Goal: Task Accomplishment & Management: Manage account settings

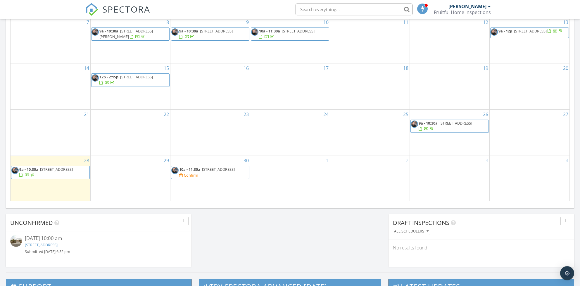
scroll to position [338, 0]
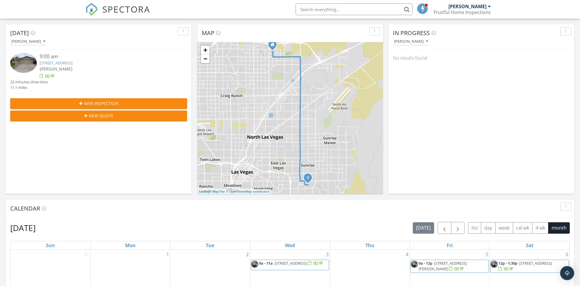
scroll to position [338, 0]
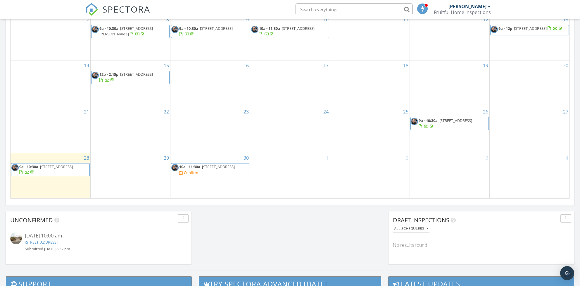
click at [55, 167] on span "[STREET_ADDRESS]" at bounding box center [56, 166] width 33 height 5
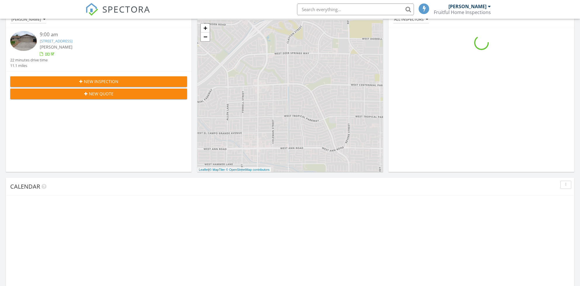
scroll to position [532, 580]
